Goal: Information Seeking & Learning: Learn about a topic

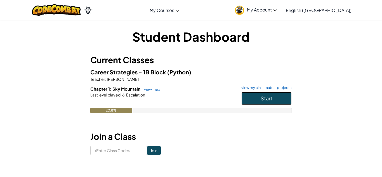
click at [261, 96] on span "Start" at bounding box center [266, 98] width 12 height 6
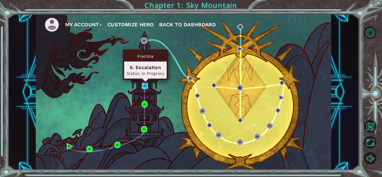
click at [145, 86] on img at bounding box center [145, 86] width 6 height 6
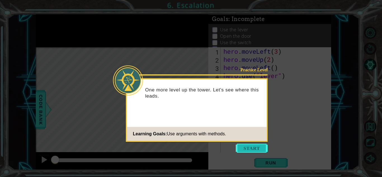
click at [250, 151] on button "Start" at bounding box center [251, 148] width 32 height 9
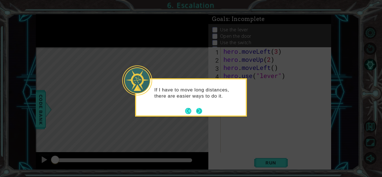
click at [199, 112] on button "Next" at bounding box center [199, 111] width 6 height 6
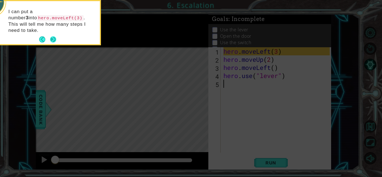
click at [56, 36] on button "Next" at bounding box center [53, 39] width 7 height 7
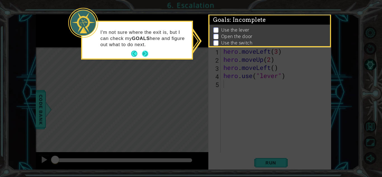
click at [146, 54] on button "Next" at bounding box center [145, 54] width 6 height 6
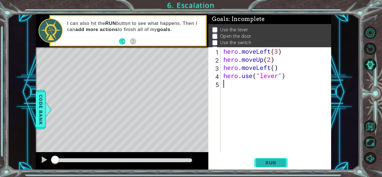
click at [267, 166] on button "Run" at bounding box center [271, 162] width 34 height 12
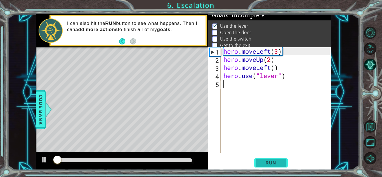
scroll to position [4, 0]
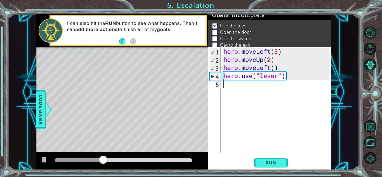
click at [40, 169] on div at bounding box center [122, 161] width 172 height 18
click at [36, 166] on div at bounding box center [122, 161] width 172 height 18
click at [39, 166] on div at bounding box center [122, 161] width 172 height 18
click at [44, 160] on div at bounding box center [43, 159] width 7 height 7
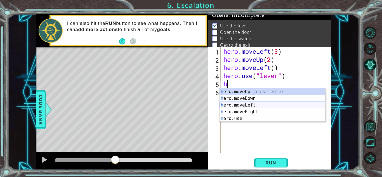
click at [244, 105] on div "h ero.moveUp press enter h ero.moveDown press enter h ero.moveLeft press enter …" at bounding box center [272, 111] width 106 height 47
type textarea "hero.moveLeft(1)"
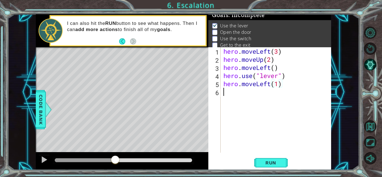
click at [256, 94] on div "hero . moveLeft ( 3 ) hero . moveUp ( 2 ) hero . moveLeft ( ) hero . use ( "lev…" at bounding box center [277, 107] width 110 height 121
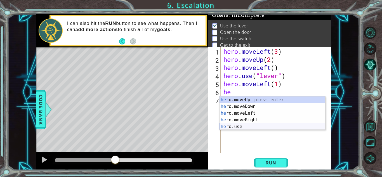
click at [235, 129] on div "he ro.moveUp press enter he ro.moveDown press enter he ro.moveLeft press enter …" at bounding box center [272, 119] width 106 height 47
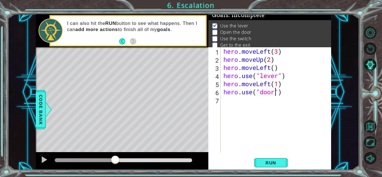
scroll to position [0, 2]
type textarea "hero.use("door")"
click at [276, 160] on span "Run" at bounding box center [270, 163] width 22 height 6
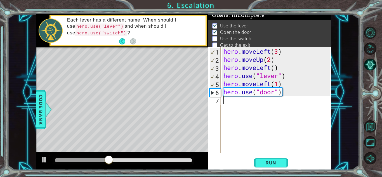
click at [229, 101] on div "hero . moveLeft ( 3 ) hero . moveUp ( 2 ) hero . moveLeft ( ) hero . use ( "lev…" at bounding box center [277, 107] width 110 height 121
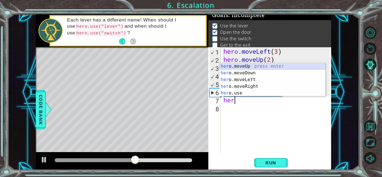
click at [242, 67] on div "her o.moveUp press enter her o.moveDown press enter her o.moveLeft press enter …" at bounding box center [272, 86] width 106 height 47
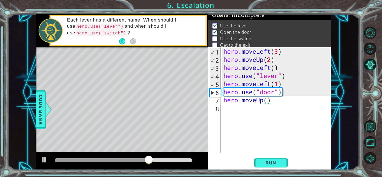
type textarea "hero.moveUp(2)"
click at [252, 114] on div "hero . moveLeft ( 3 ) hero . moveUp ( 2 ) hero . moveLeft ( ) hero . use ( "lev…" at bounding box center [277, 107] width 110 height 121
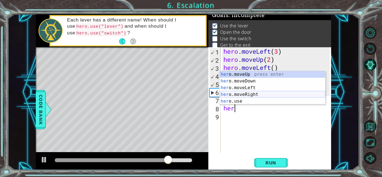
click at [252, 94] on div "her o.moveUp press enter her o.moveDown press enter her o.moveLeft press enter …" at bounding box center [272, 94] width 106 height 47
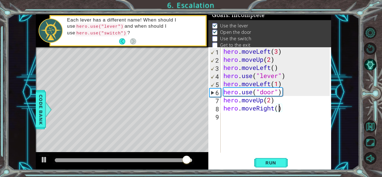
type textarea "hero.moveRight(2)"
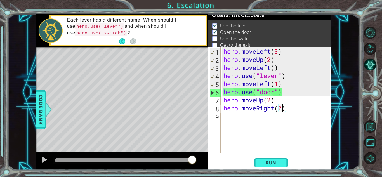
click at [245, 118] on div "hero . moveLeft ( 3 ) hero . moveUp ( 2 ) hero . moveLeft ( ) hero . use ( "lev…" at bounding box center [277, 107] width 110 height 121
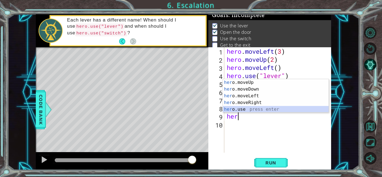
click at [256, 109] on div "her o.moveUp press enter her o.moveDown press enter her o.moveLeft press enter …" at bounding box center [276, 102] width 106 height 47
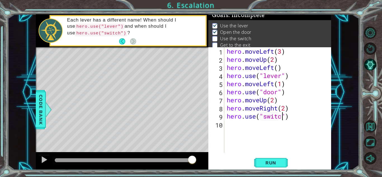
scroll to position [0, 3]
type textarea "hero.use("switch")"
click at [366, 155] on button "Mute" at bounding box center [370, 158] width 12 height 12
click at [366, 155] on button "Unmute" at bounding box center [370, 158] width 12 height 12
click at [267, 127] on div "hero . moveLeft ( 3 ) hero . moveUp ( 2 ) hero . moveLeft ( ) hero . use ( "lev…" at bounding box center [278, 107] width 107 height 121
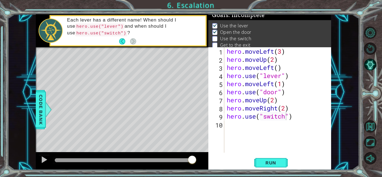
scroll to position [0, 0]
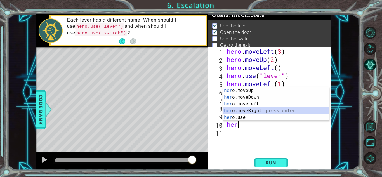
click at [266, 111] on div "her o.moveUp press enter her o.moveDown press enter her o.moveLeft press enter …" at bounding box center [276, 110] width 106 height 47
type textarea "hero.moveRight(1)"
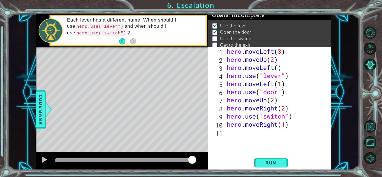
click at [251, 138] on div "hero . moveLeft ( 3 ) hero . moveUp ( 2 ) hero . moveLeft ( ) hero . use ( "lev…" at bounding box center [278, 107] width 107 height 121
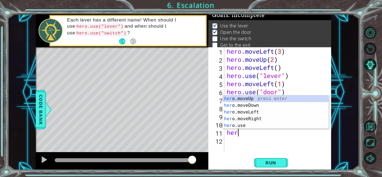
scroll to position [0, 0]
click at [239, 99] on div "hero .moveUp press enter hero .moveDown press enter hero .moveLeft press enter …" at bounding box center [276, 118] width 106 height 47
type textarea "hero.moveUp(1)"
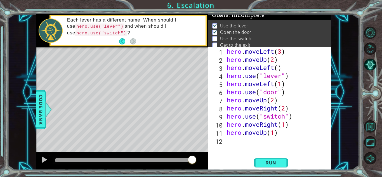
click at [253, 143] on div "hero . moveLeft ( 3 ) hero . moveUp ( 2 ) hero . moveLeft ( ) hero . use ( "lev…" at bounding box center [278, 107] width 107 height 121
type textarea "h"
click at [272, 168] on button "Run" at bounding box center [271, 162] width 34 height 12
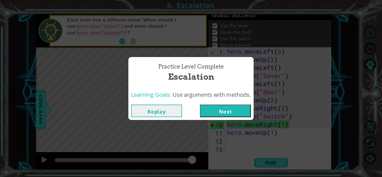
click at [228, 109] on button "Next" at bounding box center [225, 110] width 51 height 13
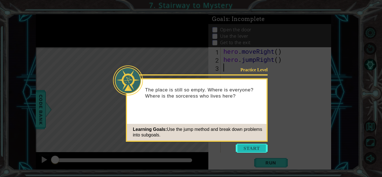
click at [245, 147] on button "Start" at bounding box center [251, 148] width 32 height 9
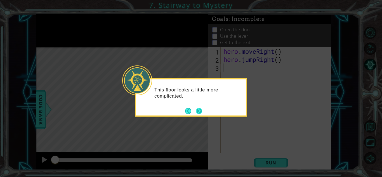
click at [198, 109] on button "Next" at bounding box center [199, 111] width 10 height 10
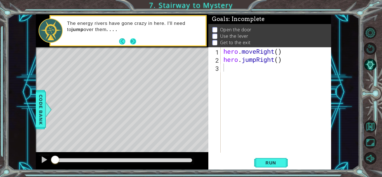
click at [133, 41] on button "Next" at bounding box center [132, 41] width 9 height 9
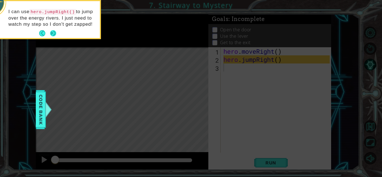
click at [55, 35] on button "Next" at bounding box center [53, 33] width 6 height 6
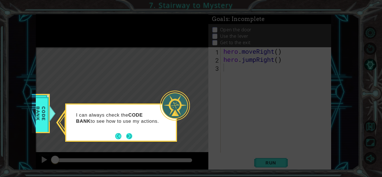
click at [127, 137] on button "Next" at bounding box center [129, 136] width 9 height 9
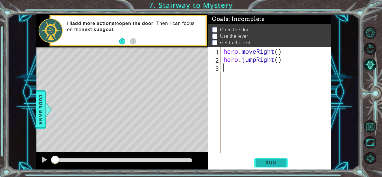
click at [267, 166] on button "Run" at bounding box center [271, 162] width 34 height 12
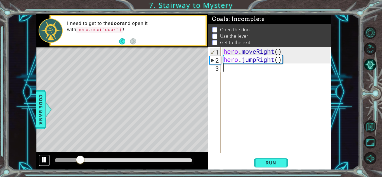
click at [45, 156] on div at bounding box center [43, 159] width 7 height 7
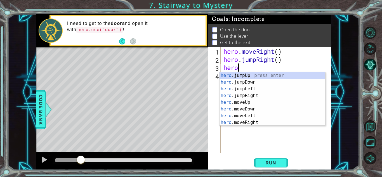
scroll to position [0, 0]
click at [238, 102] on div "hero .jumpUp press enter hero .jumpDown press enter hero .jumpLeft press enter …" at bounding box center [272, 105] width 106 height 67
type textarea "hero.moveUp(1)"
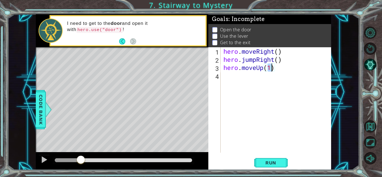
click at [235, 80] on div "hero . moveRight ( ) hero . jumpRight ( ) hero . moveUp ( 1 )" at bounding box center [277, 107] width 110 height 121
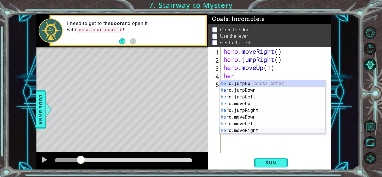
click at [253, 132] on div "her o.jumpUp press enter her o.jumpDown press enter her o.jumpLeft press enter …" at bounding box center [272, 113] width 106 height 67
type textarea "hero.moveRight(1)"
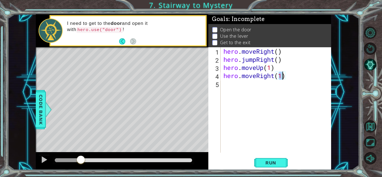
click at [236, 87] on div "hero . moveRight ( ) hero . jumpRight ( ) hero . moveUp ( 1 ) hero . moveRight …" at bounding box center [277, 107] width 110 height 121
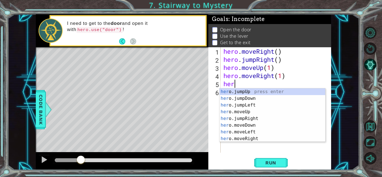
scroll to position [0, 0]
click at [243, 119] on div "hero .jumpUp press enter hero .jumpDown press enter hero .jumpLeft press enter …" at bounding box center [272, 121] width 106 height 67
type textarea "hero.moveUp(1)"
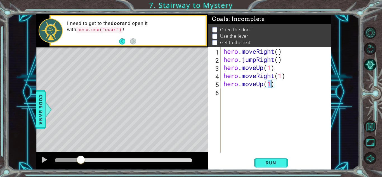
click at [275, 89] on div "hero . moveRight ( ) hero . jumpRight ( ) hero . moveUp ( 1 ) hero . moveRight …" at bounding box center [277, 107] width 110 height 121
click at [275, 87] on div "hero . moveRight ( ) hero . jumpRight ( ) hero . moveUp ( 1 ) hero . moveRight …" at bounding box center [277, 107] width 110 height 121
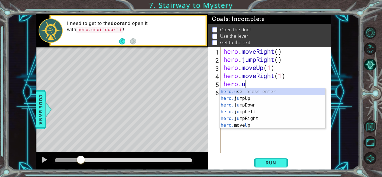
scroll to position [0, 1]
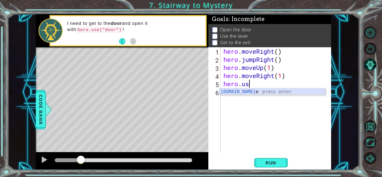
click at [263, 91] on div "[DOMAIN_NAME] e press enter" at bounding box center [272, 98] width 106 height 20
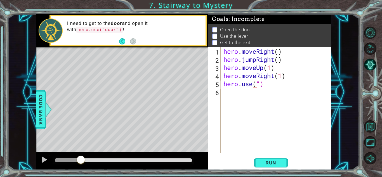
scroll to position [0, 2]
type textarea "hero.use("door")"
click at [262, 95] on div "hero . moveRight ( ) hero . jumpRight ( ) hero . moveUp ( 1 ) hero . moveRight …" at bounding box center [277, 107] width 110 height 121
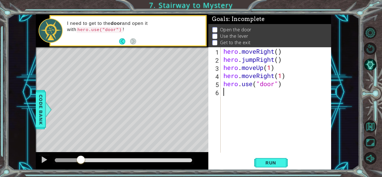
click at [56, 159] on div at bounding box center [68, 160] width 26 height 4
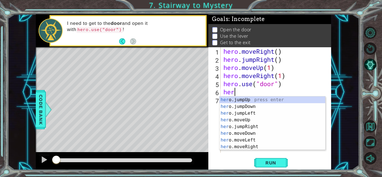
scroll to position [0, 0]
click at [249, 127] on div "hero .jumpUp press enter hero .jumpDown press enter hero .jumpLeft press enter …" at bounding box center [272, 129] width 106 height 67
type textarea "hero.moveUp(1)"
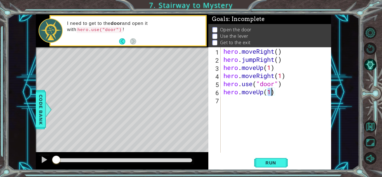
click at [229, 102] on div "hero . moveRight ( ) hero . jumpRight ( ) hero . moveUp ( 1 ) hero . moveRight …" at bounding box center [277, 107] width 110 height 121
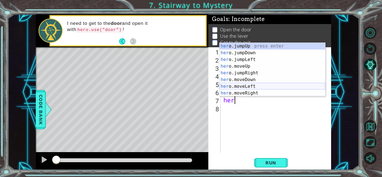
click at [243, 85] on div "her o.jumpUp press enter her o.jumpDown press enter her o.jumpLeft press enter …" at bounding box center [272, 76] width 106 height 67
type textarea "hero.moveLeft(1)"
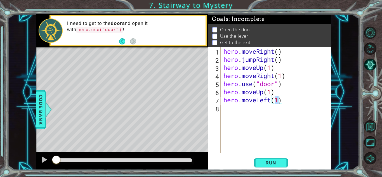
click at [238, 110] on div "hero . moveRight ( ) hero . jumpRight ( ) hero . moveUp ( 1 ) hero . moveRight …" at bounding box center [277, 107] width 110 height 121
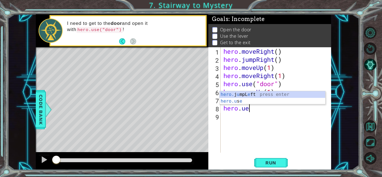
scroll to position [0, 1]
click at [238, 101] on div "hero. j u mpL e ft press enter hero.u s e press enter" at bounding box center [272, 104] width 106 height 27
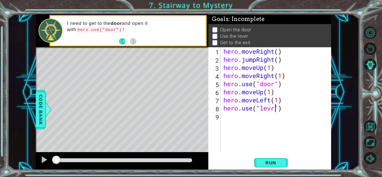
scroll to position [0, 2]
type textarea "hero.use("lever")"
click at [254, 117] on div "hero . moveRight ( ) hero . jumpRight ( ) hero . moveUp ( 1 ) hero . moveRight …" at bounding box center [277, 107] width 110 height 121
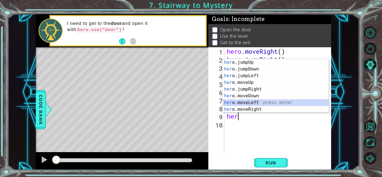
click at [253, 102] on div "her o.jumpUp press enter her o.jumpDown press enter her o.jumpLeft press enter …" at bounding box center [276, 92] width 106 height 67
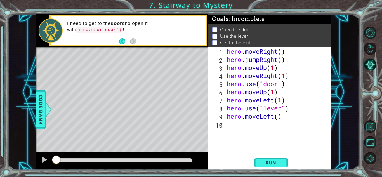
type textarea "hero.moveLeft(2)"
click at [247, 126] on div "hero . moveRight ( ) hero . jumpRight ( ) hero . moveUp ( 1 ) hero . moveRight …" at bounding box center [278, 107] width 107 height 121
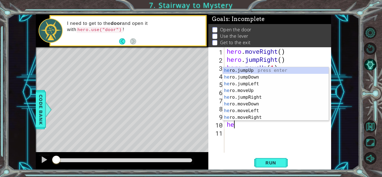
type textarea "her"
click at [249, 72] on div "her o.jumpUp press enter her o.jumpDown press enter her o.jumpLeft press enter …" at bounding box center [276, 100] width 106 height 67
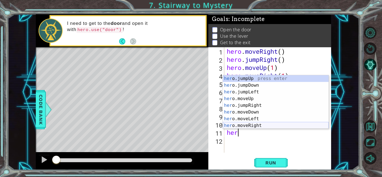
click at [236, 126] on div "her o.jumpUp press enter her o.jumpDown press enter her o.jumpLeft press enter …" at bounding box center [276, 108] width 106 height 67
type textarea "hero.moveRight(1)"
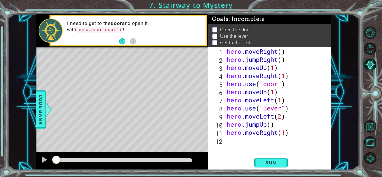
click at [234, 145] on div "hero . moveRight ( ) hero . jumpRight ( ) hero . moveUp ( 1 ) hero . moveRight …" at bounding box center [278, 107] width 107 height 121
click at [286, 133] on div "hero . moveRight ( ) hero . jumpRight ( ) hero . moveUp ( 1 ) hero . moveRight …" at bounding box center [278, 107] width 107 height 121
type textarea "hero.moveRight(2)"
click at [232, 143] on div "hero . moveRight ( ) hero . jumpRight ( ) hero . moveUp ( 1 ) hero . moveRight …" at bounding box center [278, 107] width 107 height 121
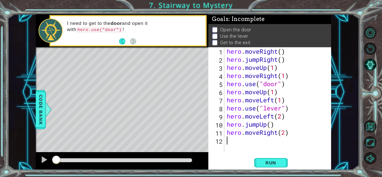
scroll to position [0, 0]
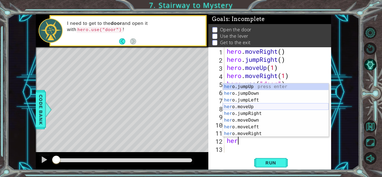
click at [236, 108] on div "her o.jumpUp press enter her o.jumpDown press enter her o.jumpLeft press enter …" at bounding box center [276, 116] width 106 height 67
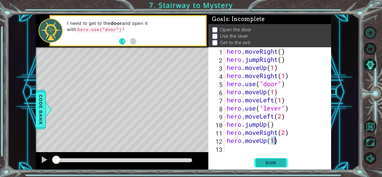
click at [271, 164] on span "Run" at bounding box center [270, 163] width 22 height 6
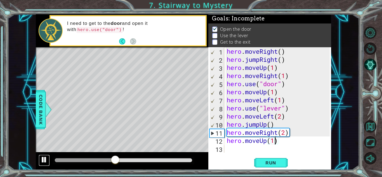
click at [43, 155] on button at bounding box center [44, 159] width 11 height 11
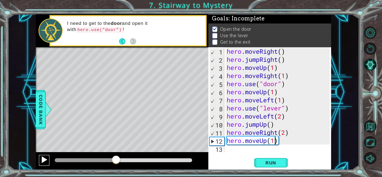
click at [44, 158] on div at bounding box center [43, 159] width 7 height 7
click at [43, 158] on div at bounding box center [43, 159] width 7 height 7
click at [58, 161] on div at bounding box center [91, 160] width 72 height 4
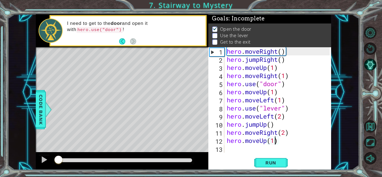
click at [274, 93] on div "hero . moveRight ( ) hero . jumpRight ( ) hero . moveUp ( 1 ) hero . moveRight …" at bounding box center [278, 107] width 107 height 121
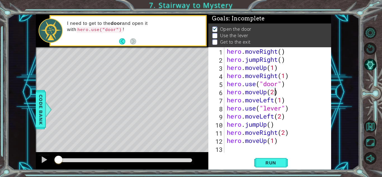
scroll to position [0, 2]
type textarea "hero.moveUp(2)"
click at [244, 156] on div "hero.moveUp(2) 1 2 3 4 5 6 7 8 9 10 11 12 13 hero . moveRight ( ) hero . jumpRi…" at bounding box center [269, 108] width 123 height 122
click at [261, 159] on button "Run" at bounding box center [271, 162] width 34 height 12
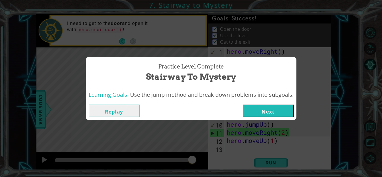
click at [269, 112] on button "Next" at bounding box center [267, 110] width 51 height 13
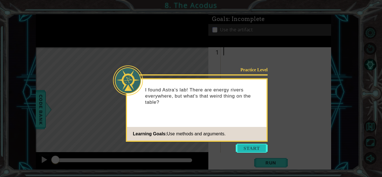
click at [254, 146] on button "Start" at bounding box center [251, 148] width 32 height 9
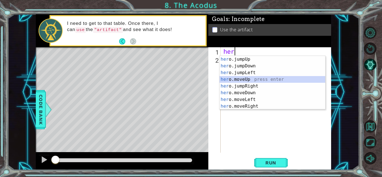
click at [260, 78] on div "her o.jumpUp press enter her o.jumpDown press enter her o.jumpLeft press enter …" at bounding box center [272, 89] width 106 height 67
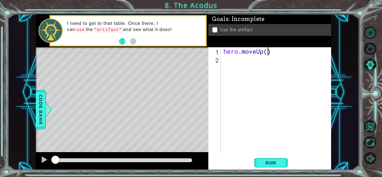
type textarea "hero.moveUp(2)"
click at [229, 64] on div "hero . moveUp ( 2 )" at bounding box center [277, 107] width 110 height 121
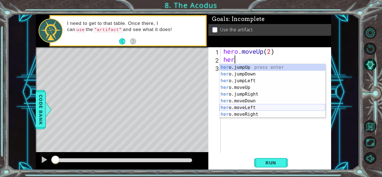
click at [245, 107] on div "her o.jumpUp press enter her o.jumpDown press enter her o.jumpLeft press enter …" at bounding box center [272, 97] width 106 height 67
type textarea "hero.moveLeft(1)"
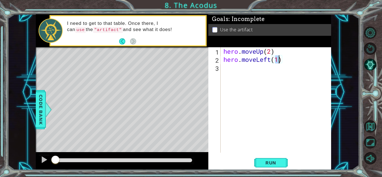
click at [229, 71] on div "hero . moveUp ( 2 ) hero . moveLeft ( 1 )" at bounding box center [277, 107] width 110 height 121
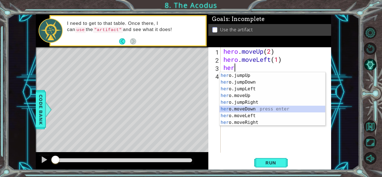
click at [237, 107] on div "her o.jumpUp press enter her o.jumpDown press enter her o.jumpLeft press enter …" at bounding box center [272, 105] width 106 height 67
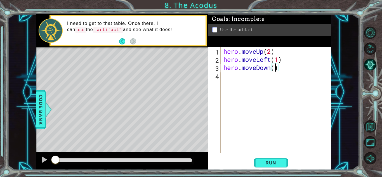
type textarea "hero.moveDown(2)"
click at [231, 76] on div "hero . moveUp ( 2 ) hero . moveLeft ( 1 ) hero . moveDown ( 2 )" at bounding box center [277, 107] width 110 height 121
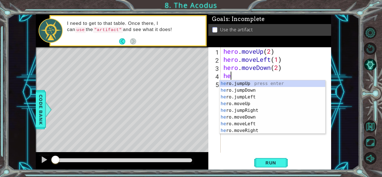
type textarea "her"
click at [235, 98] on div "her o.jumpUp press enter her o.jumpDown press enter her o.jumpLeft press enter …" at bounding box center [272, 113] width 106 height 67
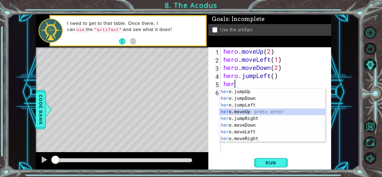
click at [237, 113] on div "her o.jumpUp press enter her o.jumpDown press enter her o.jumpLeft press enter …" at bounding box center [272, 121] width 106 height 67
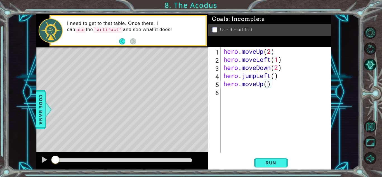
type textarea "hero.moveUp(2)"
click at [244, 95] on div "hero . moveUp ( 2 ) hero . moveLeft ( 1 ) hero . moveDown ( 2 ) hero . jumpLeft…" at bounding box center [277, 107] width 110 height 121
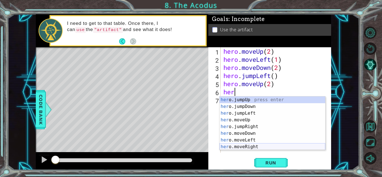
click at [249, 147] on div "her o.jumpUp press enter her o.jumpDown press enter her o.jumpLeft press enter …" at bounding box center [272, 129] width 106 height 67
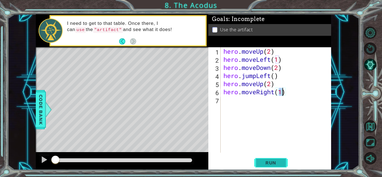
type textarea "hero.moveRight(1)"
click at [268, 160] on span "Run" at bounding box center [270, 163] width 22 height 6
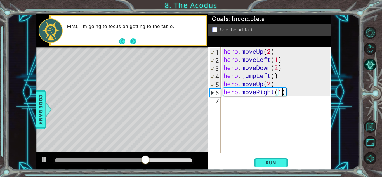
click at [136, 41] on button "Next" at bounding box center [133, 41] width 7 height 7
click at [225, 99] on div "hero . moveUp ( 2 ) hero . moveLeft ( 1 ) hero . moveDown ( 2 ) hero . jumpLeft…" at bounding box center [277, 107] width 110 height 121
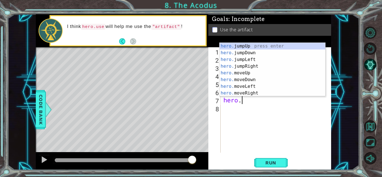
scroll to position [0, 1]
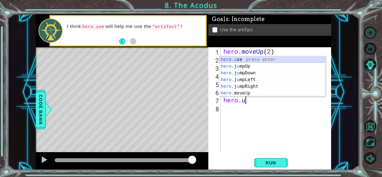
click at [278, 60] on div "hero.u se press enter hero. j u mpUp press enter hero. j u mpDown press enter h…" at bounding box center [272, 83] width 106 height 54
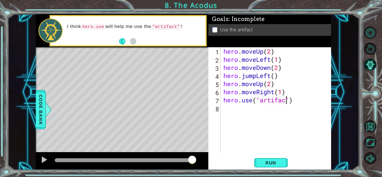
scroll to position [0, 3]
type textarea "hero.use("artifact")"
click at [273, 158] on button "Run" at bounding box center [271, 162] width 34 height 12
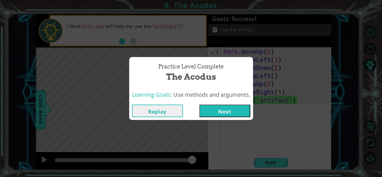
click at [223, 109] on button "Next" at bounding box center [224, 110] width 51 height 13
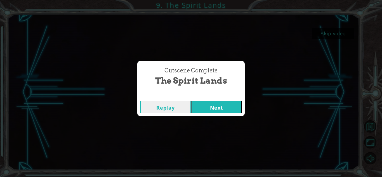
click at [209, 107] on button "Next" at bounding box center [216, 107] width 51 height 13
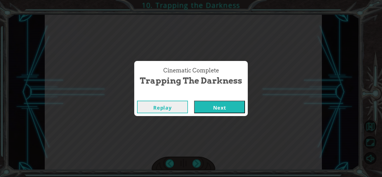
click at [213, 111] on button "Next" at bounding box center [219, 107] width 51 height 13
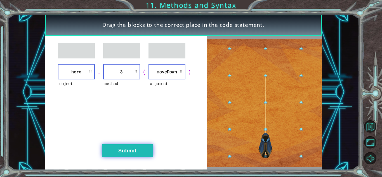
click at [143, 151] on button "Submit" at bounding box center [127, 150] width 51 height 13
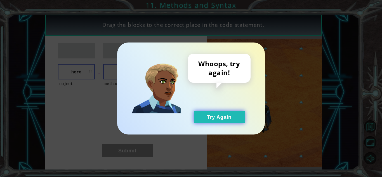
click at [216, 116] on button "Try Again" at bounding box center [219, 117] width 51 height 13
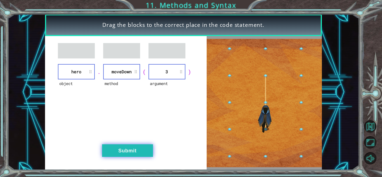
click at [134, 147] on button "Submit" at bounding box center [127, 150] width 51 height 13
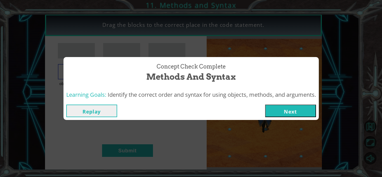
click at [297, 106] on button "Next" at bounding box center [290, 110] width 51 height 13
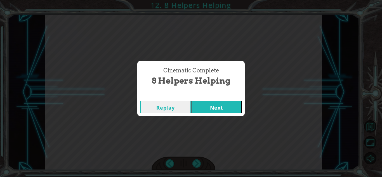
click at [221, 110] on button "Next" at bounding box center [216, 107] width 51 height 13
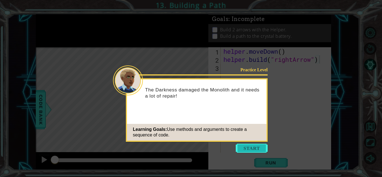
click at [247, 145] on button "Start" at bounding box center [251, 148] width 32 height 9
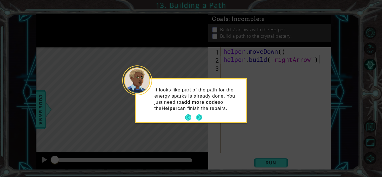
click at [199, 118] on button "Next" at bounding box center [199, 117] width 7 height 7
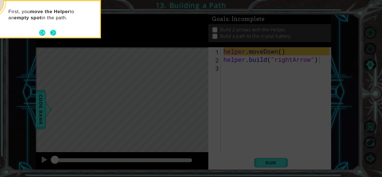
click at [51, 29] on button "Next" at bounding box center [53, 32] width 6 height 6
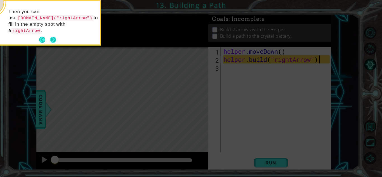
click at [53, 37] on button "Next" at bounding box center [53, 40] width 6 height 6
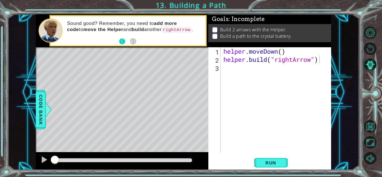
click at [123, 44] on button "Back" at bounding box center [124, 41] width 11 height 6
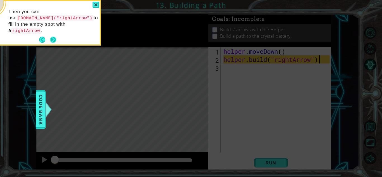
click at [55, 37] on footer at bounding box center [47, 39] width 17 height 8
click at [54, 36] on button "Next" at bounding box center [53, 40] width 10 height 10
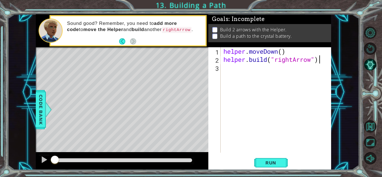
click at [230, 71] on div "helper . moveDown ( ) helper . build ( "rightArrow" )" at bounding box center [277, 107] width 110 height 121
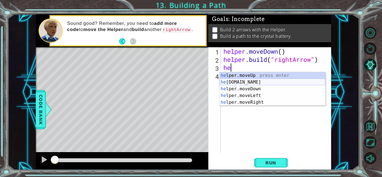
click at [239, 82] on div "he lper.moveUp press enter he [DOMAIN_NAME] press enter he lper.moveDown press …" at bounding box center [272, 95] width 106 height 47
type textarea "[DOMAIN_NAME]("rightArrow")"
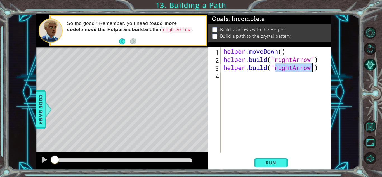
click at [319, 74] on div "helper . moveDown ( ) helper . build ( "rightArrow" ) helper . build ( "rightAr…" at bounding box center [277, 107] width 110 height 121
click at [318, 71] on div "helper . moveDown ( ) helper . build ( "rightArrow" ) helper . build ( "rightAr…" at bounding box center [277, 107] width 110 height 121
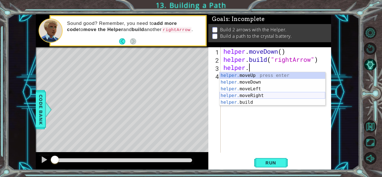
click at [248, 96] on div "helper. moveUp press enter helper. moveDown press enter helper. moveLeft press …" at bounding box center [272, 95] width 106 height 47
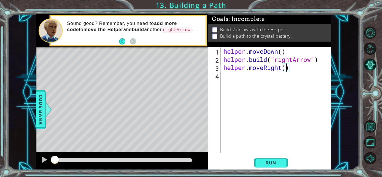
type textarea "helper.moveRight(2)"
click at [240, 79] on div "helper . moveDown ( ) helper . build ( "rightArrow" ) helper . moveRight ( 2 )" at bounding box center [277, 107] width 110 height 121
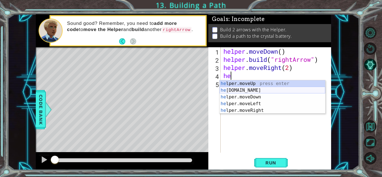
click at [246, 91] on div "he lper.moveUp press enter he [DOMAIN_NAME] press enter he lper.moveDown press …" at bounding box center [272, 103] width 106 height 47
type textarea "[DOMAIN_NAME]("rightArrow")"
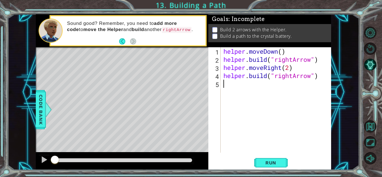
click at [237, 89] on div "helper . moveDown ( ) helper . build ( "rightArrow" ) helper . moveRight ( 2 ) …" at bounding box center [277, 107] width 110 height 121
type textarea "h"
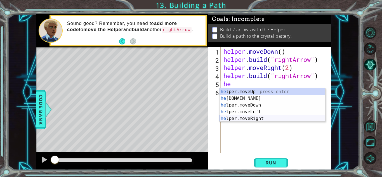
click at [236, 119] on div "he lper.moveUp press enter he [DOMAIN_NAME] press enter he lper.moveDown press …" at bounding box center [272, 111] width 106 height 47
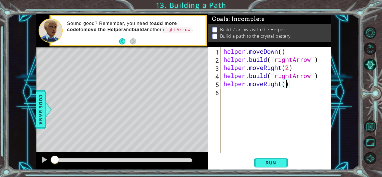
scroll to position [0, 3]
type textarea "helper.moveRight(2)"
click at [271, 161] on span "Run" at bounding box center [270, 163] width 22 height 6
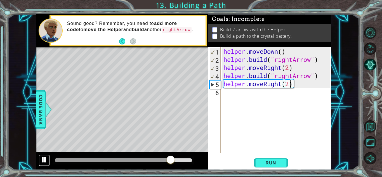
click at [45, 159] on div at bounding box center [43, 159] width 7 height 7
click at [235, 98] on div "helper . moveDown ( ) helper . build ( "rightArrow" ) helper . moveRight ( 2 ) …" at bounding box center [277, 107] width 110 height 121
click at [55, 161] on div at bounding box center [113, 160] width 116 height 4
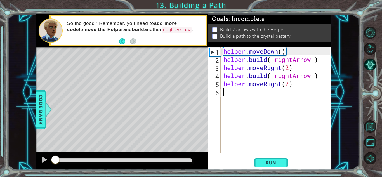
click at [38, 159] on div at bounding box center [122, 161] width 172 height 18
click at [40, 160] on button at bounding box center [44, 159] width 11 height 11
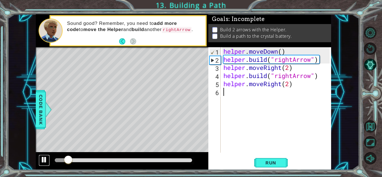
click at [40, 159] on button at bounding box center [44, 159] width 11 height 11
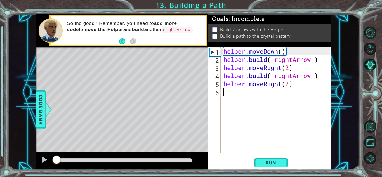
click at [56, 160] on div at bounding box center [56, 160] width 2 height 4
click at [299, 70] on div "helper . moveDown ( ) helper . build ( "rightArrow" ) helper . moveRight ( 2 ) …" at bounding box center [277, 107] width 110 height 121
drag, startPoint x: 298, startPoint y: 70, endPoint x: 224, endPoint y: 67, distance: 74.3
click at [224, 67] on div "helper . moveDown ( ) helper . build ( "rightArrow" ) helper . moveRight ( 2 ) …" at bounding box center [277, 107] width 110 height 121
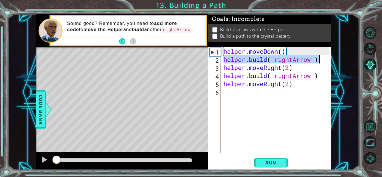
drag, startPoint x: 223, startPoint y: 60, endPoint x: 323, endPoint y: 60, distance: 100.8
click at [323, 60] on div "helper . moveDown ( ) helper . build ( "rightArrow" ) helper . moveRight ( 2 ) …" at bounding box center [277, 107] width 110 height 121
type textarea "[DOMAIN_NAME]("rightArrow")"
click at [352, 79] on div "1 ההההההההההההההההההההההההההההההההההההההההההההההההההההההההההההההההההההההההההההה…" at bounding box center [183, 92] width 351 height 156
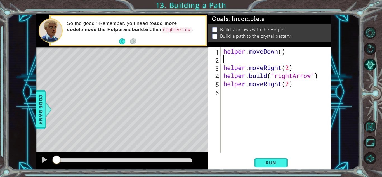
paste textarea "helper.moveRight(2)"
click at [300, 68] on div "helper . moveDown ( ) helper . moveRight ( 2 ) helper . moveRight ( 2 ) helper …" at bounding box center [277, 107] width 110 height 121
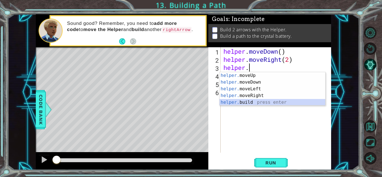
click at [237, 102] on div "helper. moveUp press enter helper. moveDown press enter helper. moveLeft press …" at bounding box center [272, 95] width 106 height 47
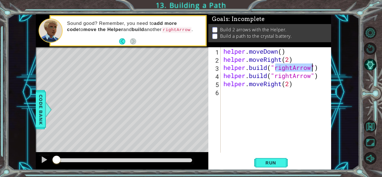
click at [290, 85] on div "helper . moveDown ( ) helper . moveRight ( 2 ) helper . build ( "rightArrow" ) …" at bounding box center [277, 107] width 110 height 121
drag, startPoint x: 295, startPoint y: 84, endPoint x: 284, endPoint y: 85, distance: 11.8
click at [284, 85] on div "helper . moveDown ( ) helper . moveRight ( 2 ) helper . build ( "rightArrow" ) …" at bounding box center [277, 107] width 110 height 121
click at [284, 85] on div "helper . moveDown ( ) helper . moveRight ( 2 ) helper . build ( "rightArrow" ) …" at bounding box center [275, 99] width 107 height 105
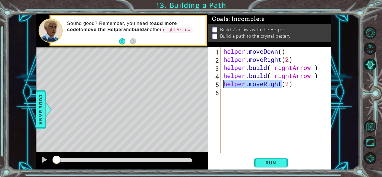
drag, startPoint x: 282, startPoint y: 83, endPoint x: 224, endPoint y: 82, distance: 57.3
click at [224, 82] on div "helper . moveDown ( ) helper . moveRight ( 2 ) helper . build ( "rightArrow" ) …" at bounding box center [277, 107] width 110 height 121
click at [320, 75] on div "helper . moveDown ( ) helper . moveRight ( 2 ) helper . build ( "rightArrow" ) …" at bounding box center [277, 107] width 110 height 121
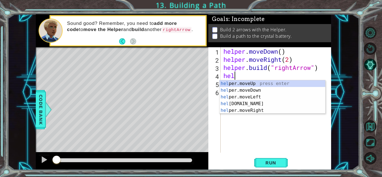
type textarea "h"
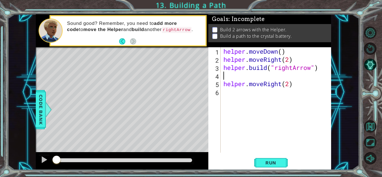
paste textarea "helper.moveRight"
type textarea "helper.moveRight"
click at [231, 93] on div "helper . moveDown ( ) helper . moveRight ( 2 ) helper . build ( "rightArrow" ) …" at bounding box center [277, 107] width 110 height 121
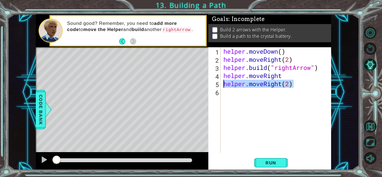
drag, startPoint x: 294, startPoint y: 86, endPoint x: 222, endPoint y: 82, distance: 71.9
click at [222, 82] on div "helper . moveDown ( ) helper . moveRight ( 2 ) helper . build ( "rightArrow" ) …" at bounding box center [277, 107] width 110 height 121
type textarea "helper.moveRight(2)"
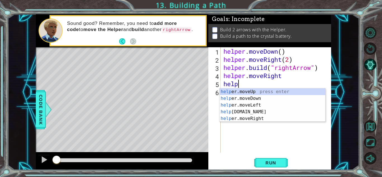
scroll to position [0, 1]
click at [249, 121] on div "helper .moveUp press enter helper .moveDown press enter helper .moveLeft press …" at bounding box center [272, 111] width 106 height 47
type textarea "[DOMAIN_NAME]("rightArrow")"
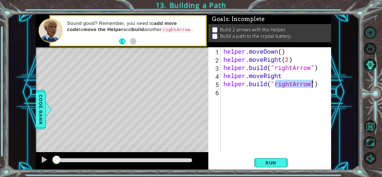
click at [230, 93] on div "helper . moveDown ( ) helper . moveRight ( 2 ) helper . build ( "rightArrow" ) …" at bounding box center [277, 107] width 110 height 121
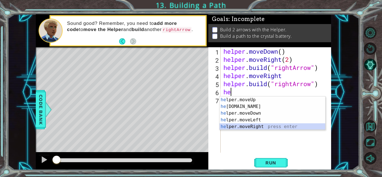
click at [242, 126] on div "he lper.moveUp press enter he [DOMAIN_NAME] press enter he lper.moveDown press …" at bounding box center [272, 119] width 106 height 47
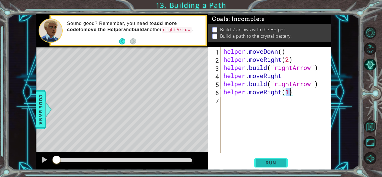
click at [265, 159] on button "Run" at bounding box center [271, 162] width 34 height 12
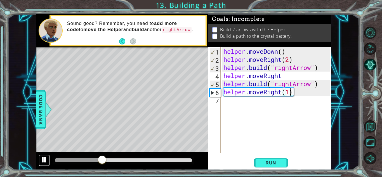
click at [42, 160] on div at bounding box center [43, 159] width 7 height 7
click at [56, 160] on div at bounding box center [79, 160] width 48 height 4
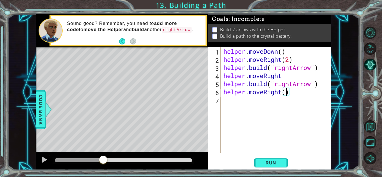
scroll to position [0, 3]
type textarea "helper.moveRight(2)"
click at [273, 162] on span "Run" at bounding box center [270, 163] width 22 height 6
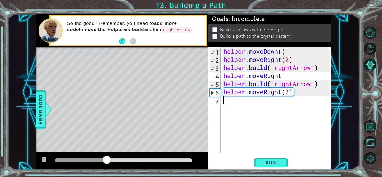
click at [249, 138] on div "helper . moveDown ( ) helper . moveRight ( 2 ) helper . build ( "rightArrow" ) …" at bounding box center [277, 107] width 110 height 121
click at [42, 161] on div at bounding box center [43, 159] width 7 height 7
click at [282, 93] on div "helper . moveDown ( ) helper . moveRight ( 2 ) helper . build ( "rightArrow" ) …" at bounding box center [277, 107] width 110 height 121
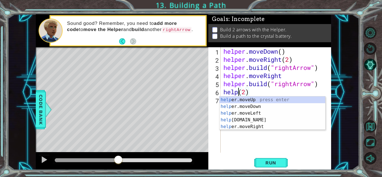
click at [288, 94] on div "helper . moveDown ( ) helper . moveRight ( 2 ) helper . build ( "rightArrow" ) …" at bounding box center [277, 107] width 110 height 121
type textarea "h"
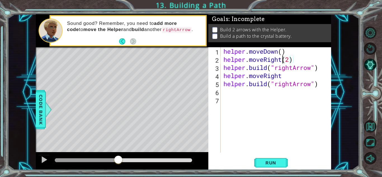
click at [283, 61] on div "helper . moveDown ( ) helper . moveRight ( 2 ) helper . build ( "rightArrow" ) …" at bounding box center [277, 107] width 110 height 121
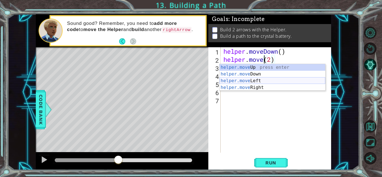
click at [252, 80] on div "helper.move Up press enter helper.move Down press enter helper.move Left press …" at bounding box center [272, 84] width 106 height 40
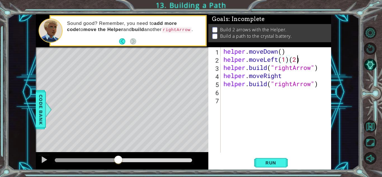
click at [297, 61] on div "helper . moveDown ( ) helper . moveLeft ( 1 ) ( 2 ) helper . build ( "rightArro…" at bounding box center [277, 107] width 110 height 121
click at [304, 58] on div "helper . moveDown ( ) helper . moveLeft ( 1 ) ( ) helper . build ( "rightArrow"…" at bounding box center [277, 107] width 110 height 121
click at [268, 68] on div "helper . moveDown ( ) helper . moveLeft ( 1 ) helper . build ( "rightArrow" ) h…" at bounding box center [277, 107] width 110 height 121
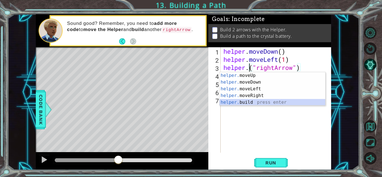
click at [263, 104] on div "helper. moveUp press enter helper. moveDown press enter helper. moveLeft press …" at bounding box center [272, 95] width 106 height 47
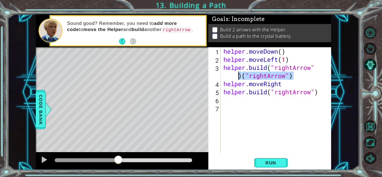
drag, startPoint x: 307, startPoint y: 77, endPoint x: 227, endPoint y: 78, distance: 80.2
click at [227, 78] on div "helper . moveDown ( ) helper . moveLeft ( 1 ) helper . build ( "rightArrow" ) (…" at bounding box center [277, 107] width 110 height 121
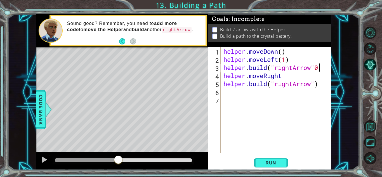
scroll to position [0, 4]
type textarea "[DOMAIN_NAME]("rightArrow")"
click at [298, 108] on div "helper . moveDown ( ) helper . moveLeft ( 1 ) helper . build ( "rightArrow" ) h…" at bounding box center [277, 107] width 110 height 121
click at [263, 94] on div "helper . moveDown ( ) helper . moveLeft ( 1 ) helper . build ( "rightArrow" ) h…" at bounding box center [277, 107] width 110 height 121
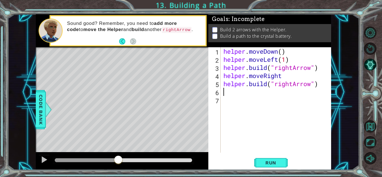
click at [292, 78] on div "helper . moveDown ( ) helper . moveLeft ( 1 ) helper . build ( "rightArrow" ) h…" at bounding box center [277, 107] width 110 height 121
type textarea "helper.moveRight(3)"
click at [237, 92] on div "helper . moveDown ( ) helper . moveLeft ( 1 ) helper . build ( "rightArrow" ) h…" at bounding box center [277, 107] width 110 height 121
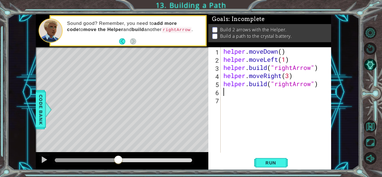
scroll to position [0, 0]
click at [290, 77] on div "helper . moveDown ( ) helper . moveLeft ( 1 ) helper . build ( "rightArrow" ) h…" at bounding box center [277, 107] width 110 height 121
type textarea "helper.moveRight(3)"
click at [233, 93] on div "helper . moveDown ( ) helper . moveLeft ( 1 ) helper . build ( "rightArrow" ) h…" at bounding box center [277, 107] width 110 height 121
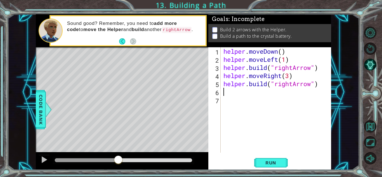
scroll to position [0, 0]
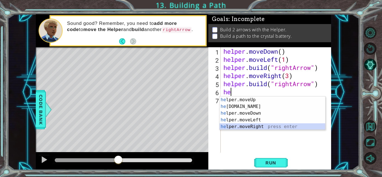
click at [240, 126] on div "he lper.moveUp press enter he [DOMAIN_NAME] press enter he lper.moveDown press …" at bounding box center [272, 119] width 106 height 47
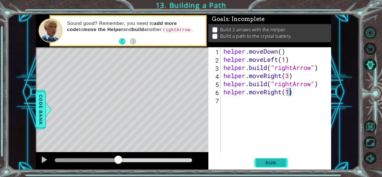
click at [266, 165] on span "Run" at bounding box center [270, 163] width 22 height 6
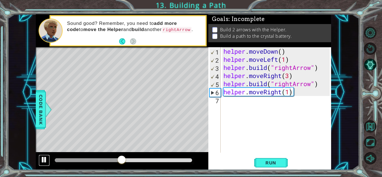
click at [39, 162] on button at bounding box center [44, 159] width 11 height 11
click at [283, 91] on div "helper . moveDown ( ) helper . moveLeft ( 1 ) helper . build ( "rightArrow" ) h…" at bounding box center [277, 107] width 110 height 121
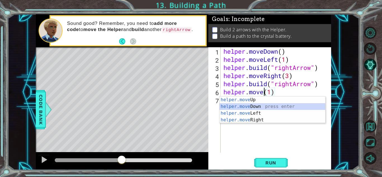
click at [282, 108] on div "helper.move Up press enter helper.move Down press enter helper.move Left press …" at bounding box center [272, 116] width 106 height 40
type textarea "helper.moveDown(1)(1)"
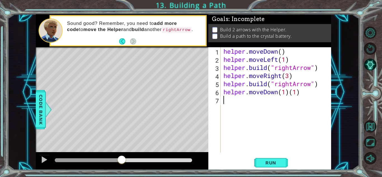
click at [310, 97] on div "helper . moveDown ( ) helper . moveLeft ( 1 ) helper . build ( "rightArrow" ) h…" at bounding box center [277, 107] width 110 height 121
click at [309, 95] on div "helper . moveDown ( ) helper . moveLeft ( 1 ) helper . build ( "rightArrow" ) h…" at bounding box center [277, 107] width 110 height 121
type textarea "helper.moveDown(1)"
click at [269, 165] on button "Run" at bounding box center [271, 162] width 34 height 12
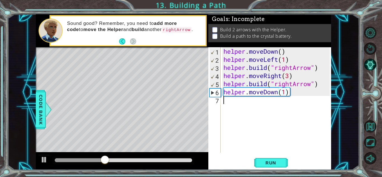
click at [254, 127] on div "helper . moveDown ( ) helper . moveLeft ( 1 ) helper . build ( "rightArrow" ) h…" at bounding box center [277, 107] width 110 height 121
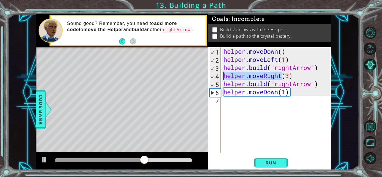
drag, startPoint x: 283, startPoint y: 77, endPoint x: 209, endPoint y: 77, distance: 73.2
click at [209, 77] on div "1 2 3 4 5 6 7 helper . moveDown ( ) helper . moveLeft ( 1 ) helper . build ( "r…" at bounding box center [268, 99] width 121 height 105
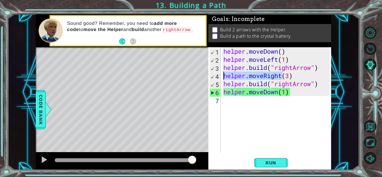
click at [306, 94] on div "helper . moveDown ( ) helper . moveLeft ( 1 ) helper . build ( "rightArrow" ) h…" at bounding box center [277, 107] width 110 height 121
type textarea "helper.moveDown(1)"
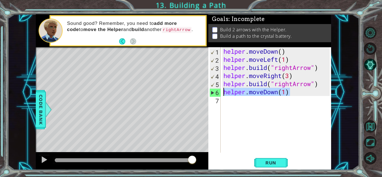
drag, startPoint x: 306, startPoint y: 94, endPoint x: 223, endPoint y: 93, distance: 82.7
click at [223, 93] on div "helper . moveDown ( ) helper . moveLeft ( 1 ) helper . build ( "rightArrow" ) h…" at bounding box center [277, 107] width 110 height 121
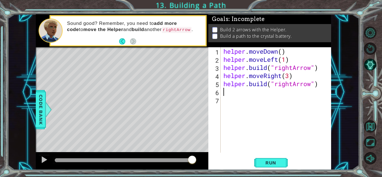
paste textarea "helper.moveRight"
type textarea "helper.moveRight"
click at [237, 100] on div "helper . moveDown ( ) helper . moveLeft ( 1 ) helper . build ( "rightArrow" ) h…" at bounding box center [277, 107] width 110 height 121
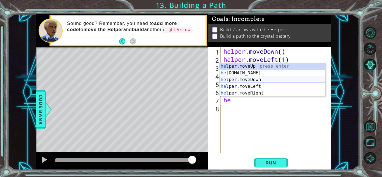
click at [243, 81] on div "he lper.moveUp press enter he [DOMAIN_NAME] press enter he lper.moveDown press …" at bounding box center [272, 86] width 106 height 47
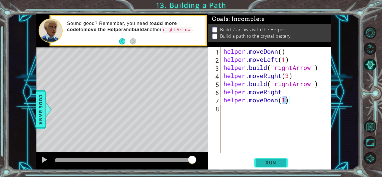
click at [268, 162] on span "Run" at bounding box center [270, 163] width 22 height 6
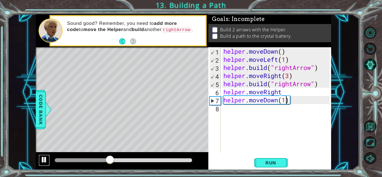
click at [45, 163] on div at bounding box center [43, 159] width 7 height 7
click at [314, 86] on div "helper . moveDown ( ) helper . moveLeft ( 1 ) helper . build ( "rightArrow" ) h…" at bounding box center [277, 107] width 110 height 121
click at [322, 85] on div "helper . moveDown ( ) helper . moveLeft ( 1 ) helper . build ( "rightArrow" ) h…" at bounding box center [277, 107] width 110 height 121
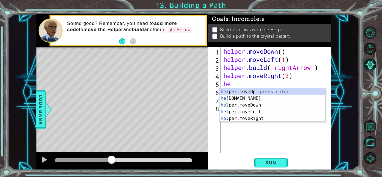
type textarea "h"
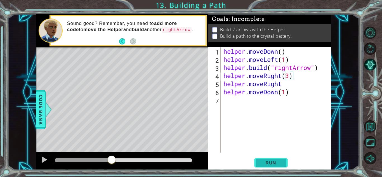
click at [269, 164] on span "Run" at bounding box center [270, 163] width 22 height 6
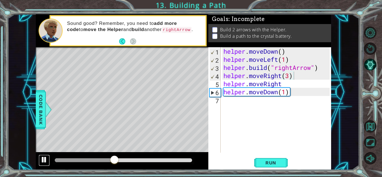
click at [42, 158] on div at bounding box center [43, 159] width 7 height 7
click at [46, 160] on div at bounding box center [43, 159] width 7 height 7
click at [121, 41] on button "Back" at bounding box center [124, 41] width 11 height 6
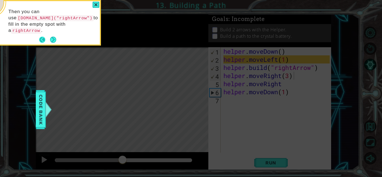
click at [42, 37] on button "Back" at bounding box center [44, 40] width 11 height 6
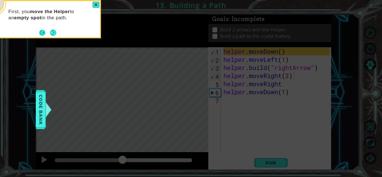
click at [42, 33] on button "Back" at bounding box center [44, 33] width 11 height 6
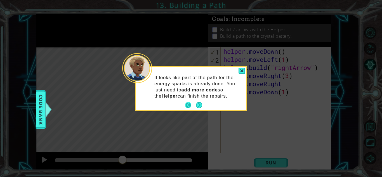
click at [190, 107] on button "Back" at bounding box center [190, 105] width 11 height 6
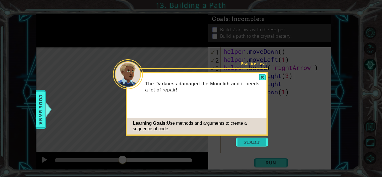
click at [259, 144] on button "Start" at bounding box center [251, 141] width 32 height 9
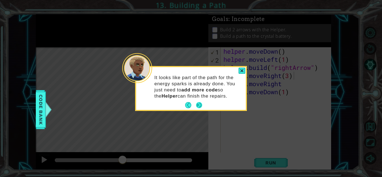
click at [200, 107] on button "Next" at bounding box center [199, 105] width 8 height 8
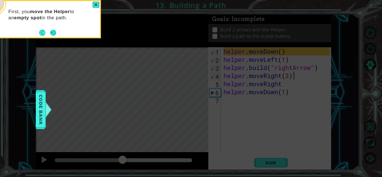
click at [55, 31] on button "Next" at bounding box center [53, 32] width 7 height 7
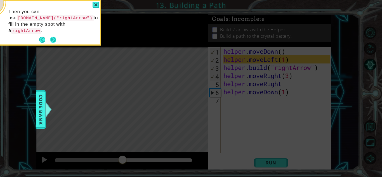
click at [55, 36] on button "Next" at bounding box center [53, 40] width 8 height 8
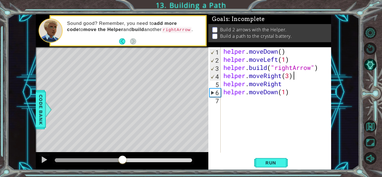
click at [299, 57] on div "helper . moveDown ( ) helper . moveLeft ( 1 ) helper . build ( "rightArrow" ) h…" at bounding box center [277, 107] width 110 height 121
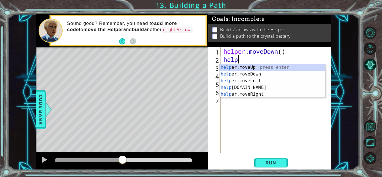
type textarea "h"
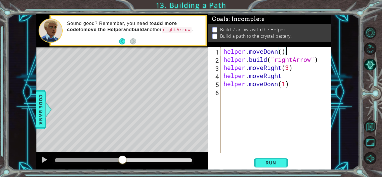
click at [324, 61] on div "helper . moveDown ( ) helper . build ( "rightArrow" ) helper . moveRight ( 3 ) …" at bounding box center [277, 107] width 110 height 121
click at [271, 159] on button "Run" at bounding box center [271, 162] width 34 height 12
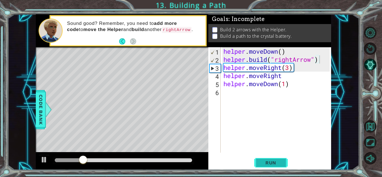
click at [271, 160] on span "Run" at bounding box center [270, 163] width 22 height 6
click at [46, 160] on div at bounding box center [43, 159] width 7 height 7
click at [286, 78] on div "helper . moveDown ( ) helper . build ( "rightArrow" ) helper . moveRight ( 3 ) …" at bounding box center [277, 107] width 110 height 121
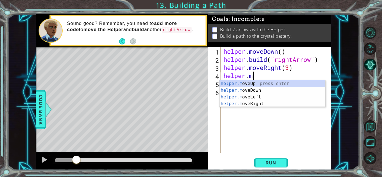
type textarea "helper."
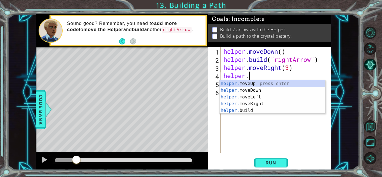
click at [230, 113] on div "helper . moveDown ( ) helper . build ( "rightArrow" ) helper . moveRight ( 3 ) …" at bounding box center [277, 107] width 110 height 121
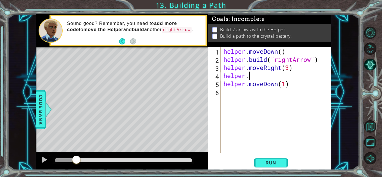
click at [275, 77] on div "helper . moveDown ( ) helper . build ( "rightArrow" ) helper . moveRight ( 3 ) …" at bounding box center [277, 107] width 110 height 121
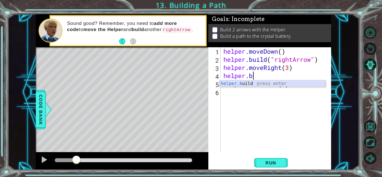
click at [249, 84] on div "helper.b uild press enter" at bounding box center [272, 90] width 106 height 20
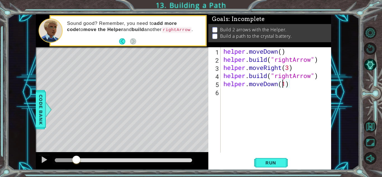
click at [280, 83] on div "helper . moveDown ( ) helper . build ( "rightArrow" ) helper . moveRight ( 3 ) …" at bounding box center [277, 107] width 110 height 121
click at [279, 84] on div "helper . moveDown ( ) helper . build ( "rightArrow" ) helper . moveRight ( 3 ) …" at bounding box center [277, 107] width 110 height 121
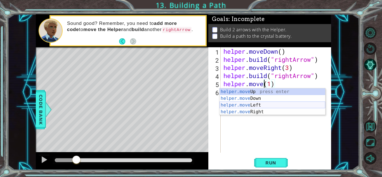
click at [261, 110] on div "helper.move Up press enter helper.move Down press enter helper.move Left press …" at bounding box center [272, 108] width 106 height 40
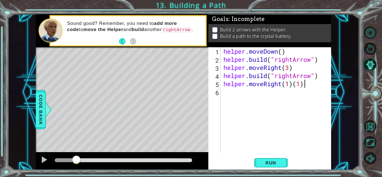
click at [312, 80] on div "helper . moveDown ( ) helper . build ( "rightArrow" ) helper . moveRight ( 3 ) …" at bounding box center [277, 107] width 110 height 121
type textarea "helper.moveRight(1)"
click at [269, 161] on span "Run" at bounding box center [270, 163] width 22 height 6
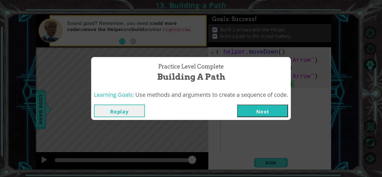
click at [258, 106] on button "Next" at bounding box center [262, 110] width 51 height 13
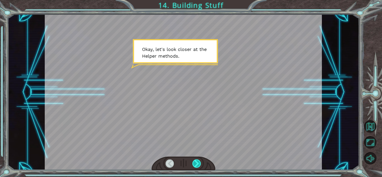
click at [199, 160] on div at bounding box center [196, 163] width 9 height 8
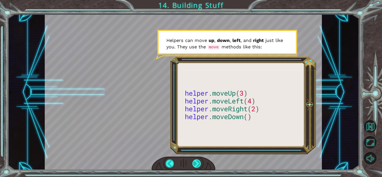
click at [194, 164] on div at bounding box center [196, 163] width 9 height 8
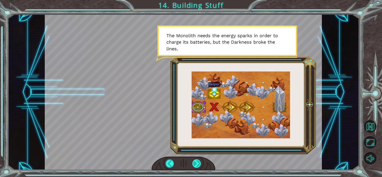
click at [197, 164] on div at bounding box center [196, 163] width 9 height 8
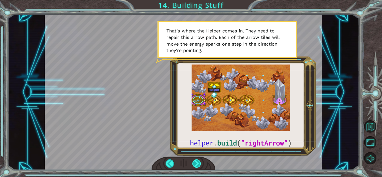
click at [196, 163] on div at bounding box center [196, 163] width 9 height 8
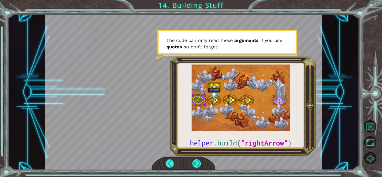
click at [196, 163] on div at bounding box center [196, 163] width 9 height 8
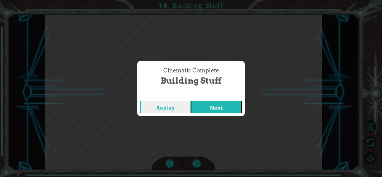
click at [214, 106] on button "Next" at bounding box center [216, 107] width 51 height 13
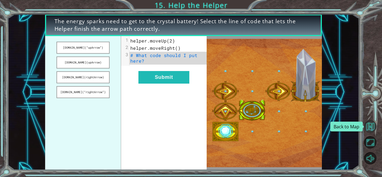
click at [370, 129] on button "Back to Map" at bounding box center [370, 126] width 12 height 12
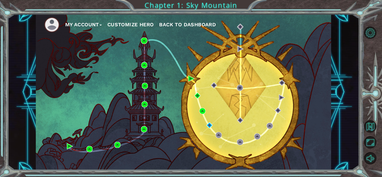
click at [85, 24] on button "My Account" at bounding box center [83, 24] width 37 height 8
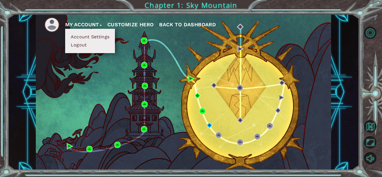
click at [85, 47] on button "Logout" at bounding box center [79, 45] width 20 height 6
